Goal: Task Accomplishment & Management: Use online tool/utility

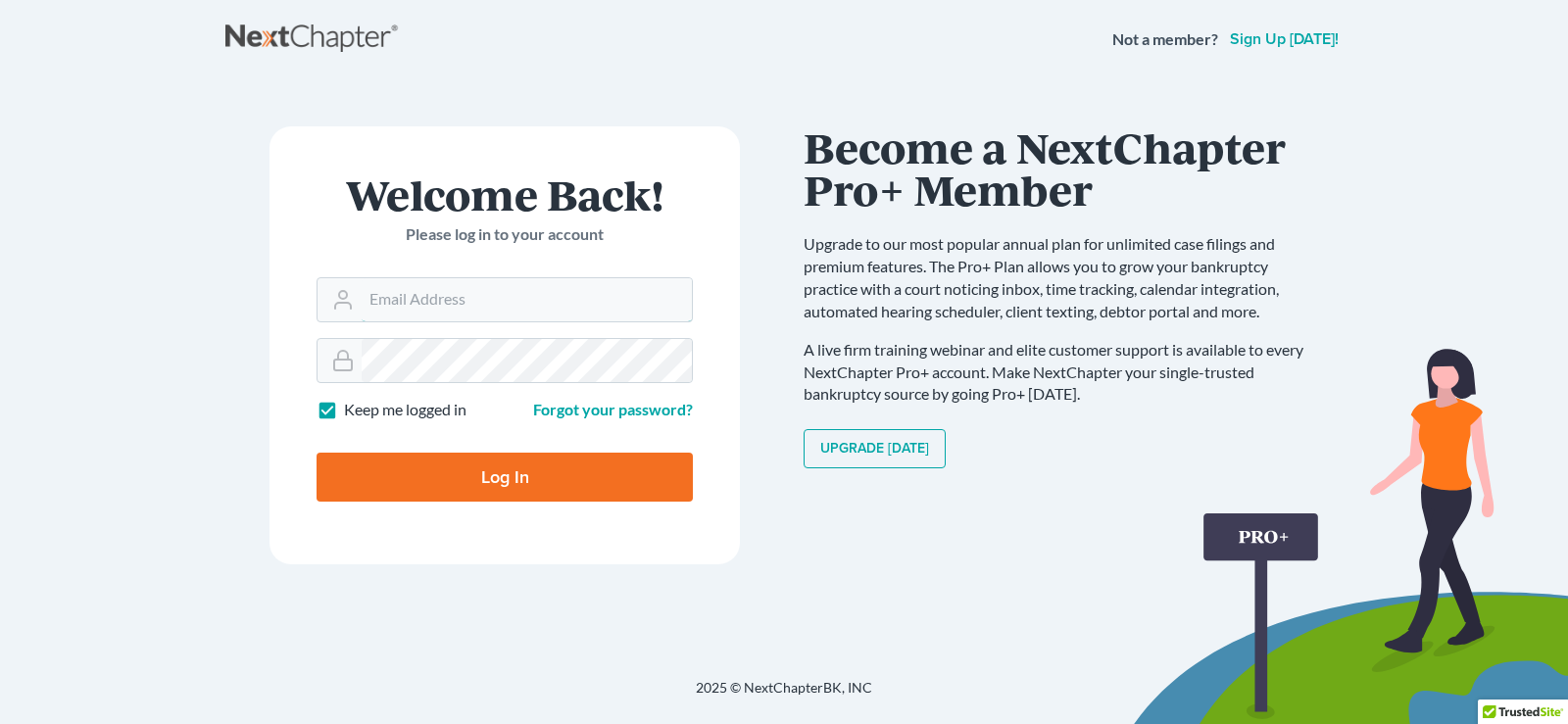
type input "jacqueline@thegorskifirm.com"
click at [664, 476] on input "Log In" at bounding box center [504, 476] width 376 height 49
type input "Thinking..."
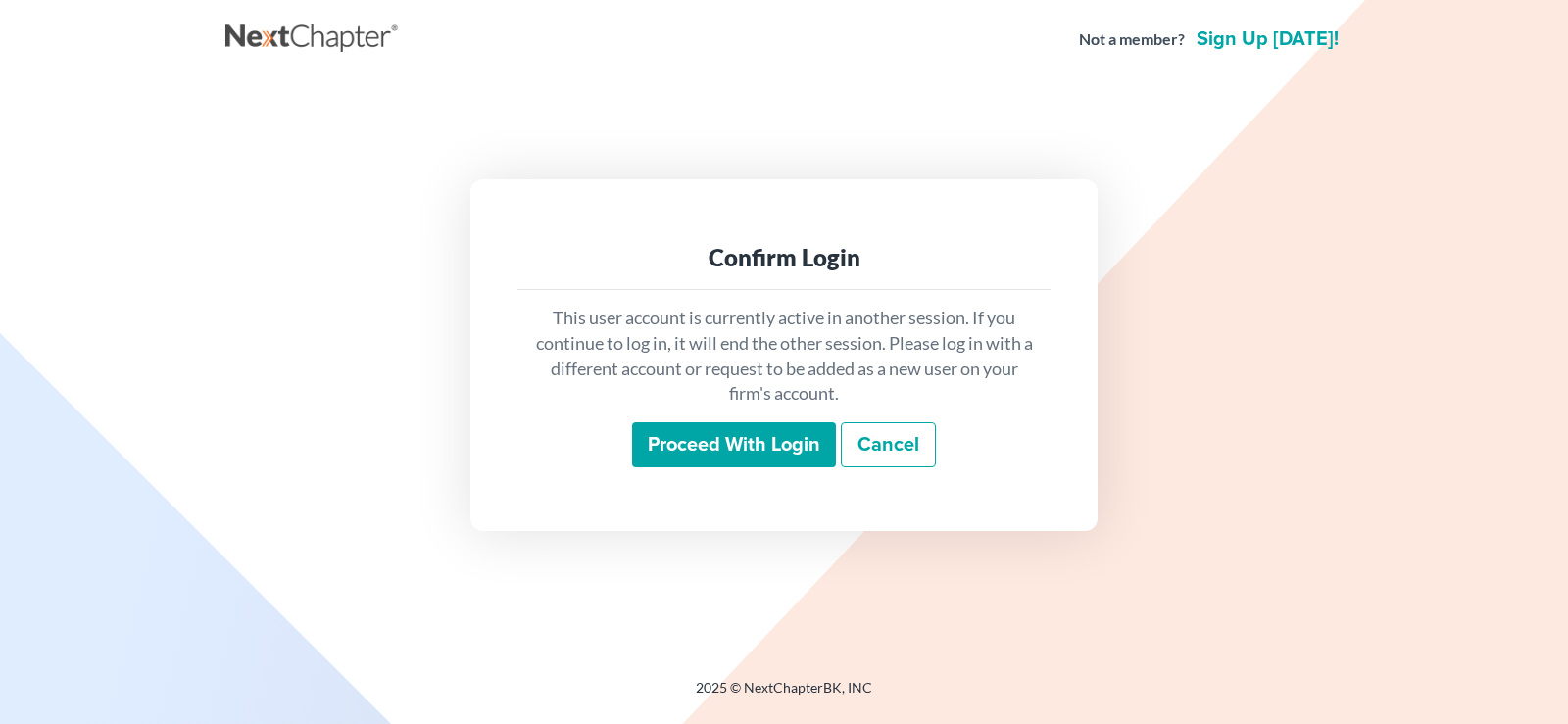
click at [723, 436] on input "Proceed with login" at bounding box center [733, 444] width 204 height 45
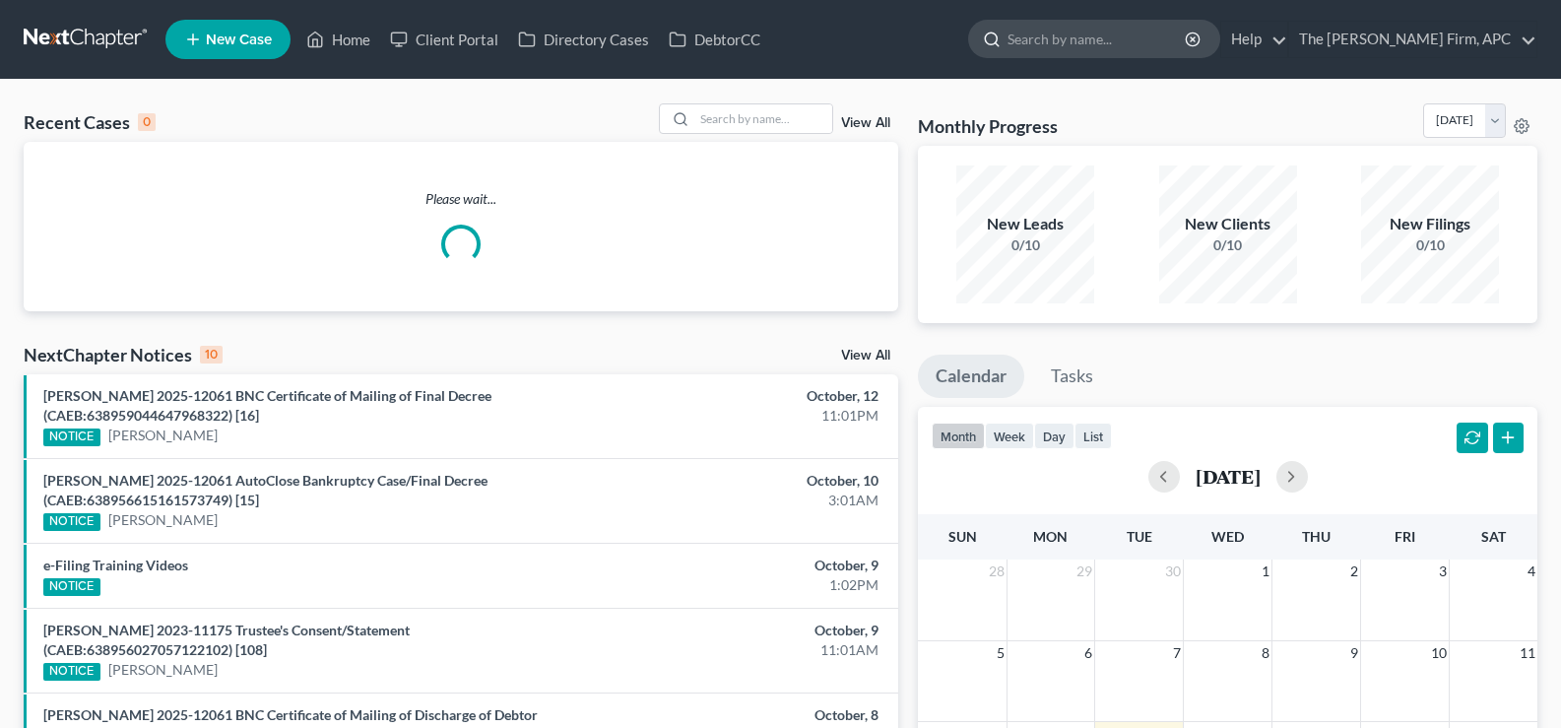
click at [1188, 53] on input "search" at bounding box center [1097, 39] width 180 height 36
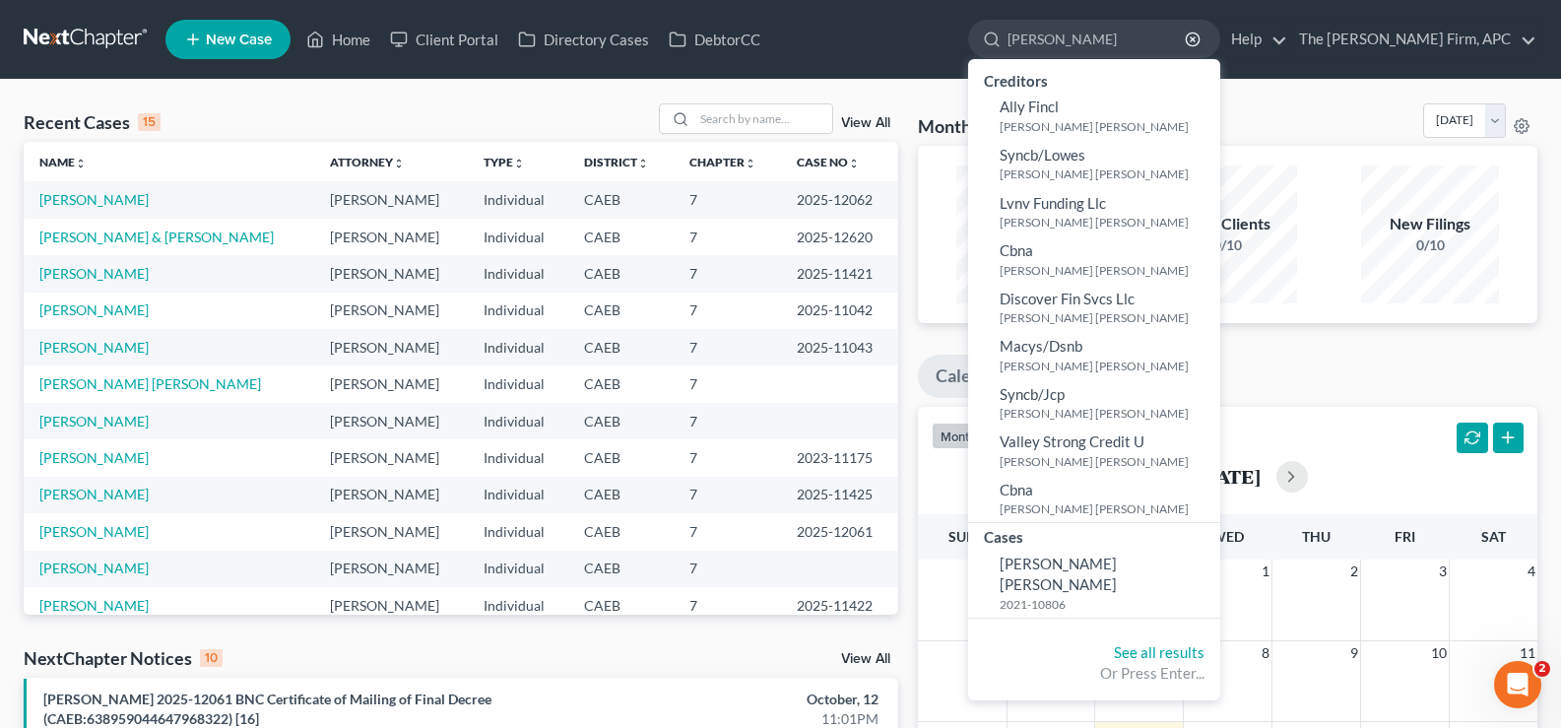
type input "Razo"
